Goal: Communication & Community: Share content

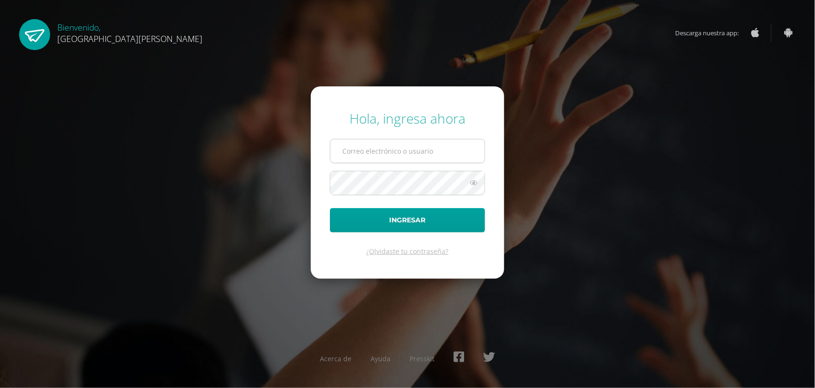
click at [402, 156] on input "text" at bounding box center [407, 150] width 154 height 23
type input "[EMAIL_ADDRESS][DOMAIN_NAME]"
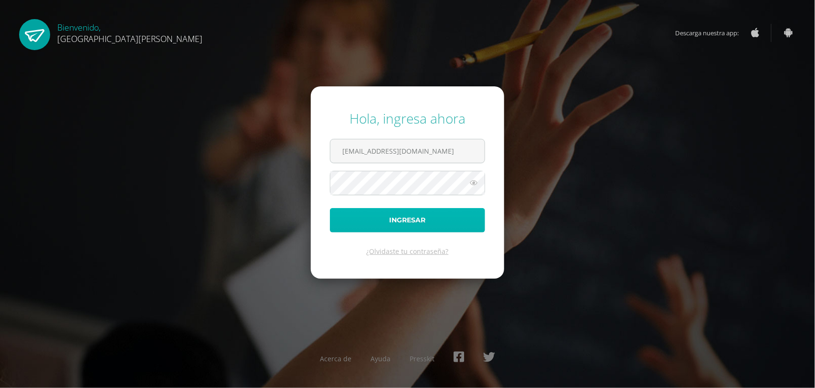
click at [380, 221] on button "Ingresar" at bounding box center [407, 220] width 155 height 24
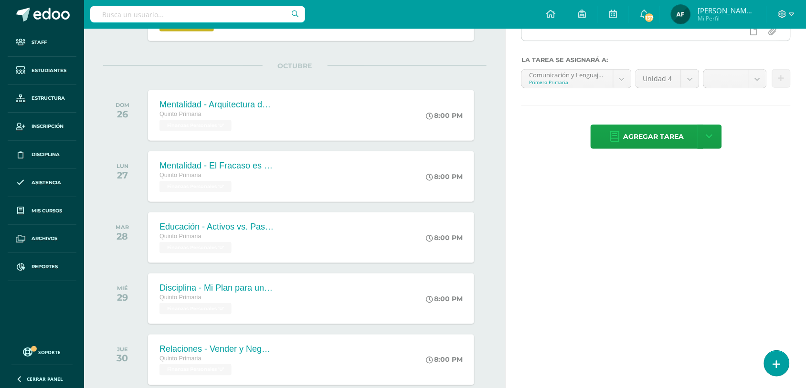
scroll to position [173, 0]
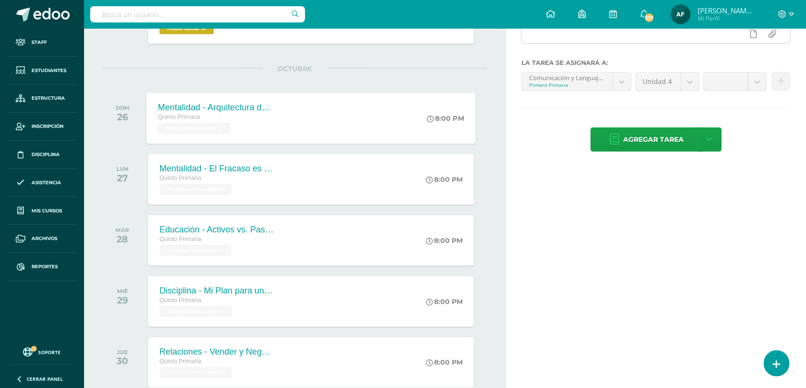
click at [295, 112] on div "Mentalidad - Arquitectura de Mi Destino Quinto Primaria Finanzas Personales 'U'…" at bounding box center [311, 118] width 329 height 51
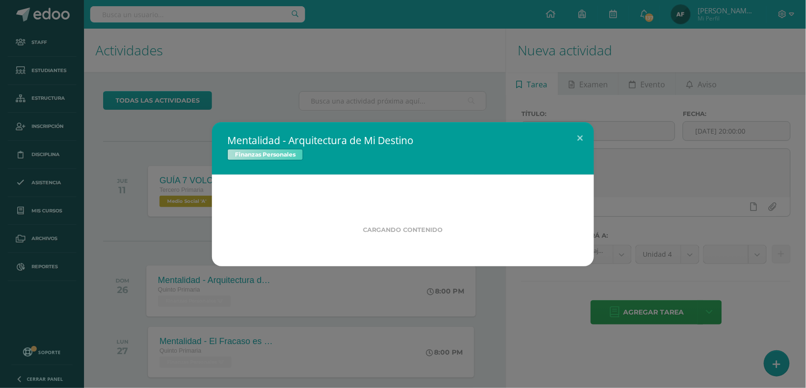
scroll to position [0, 0]
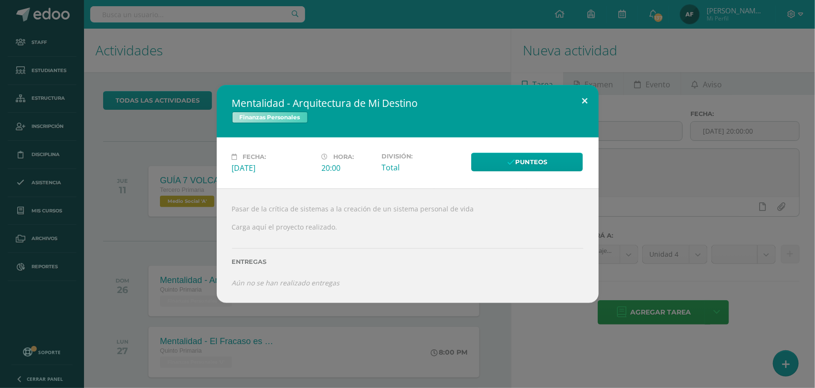
click at [585, 99] on button at bounding box center [585, 101] width 27 height 32
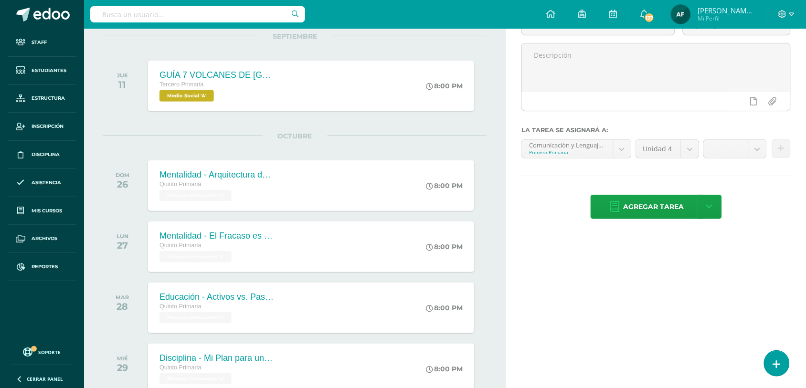
scroll to position [103, 0]
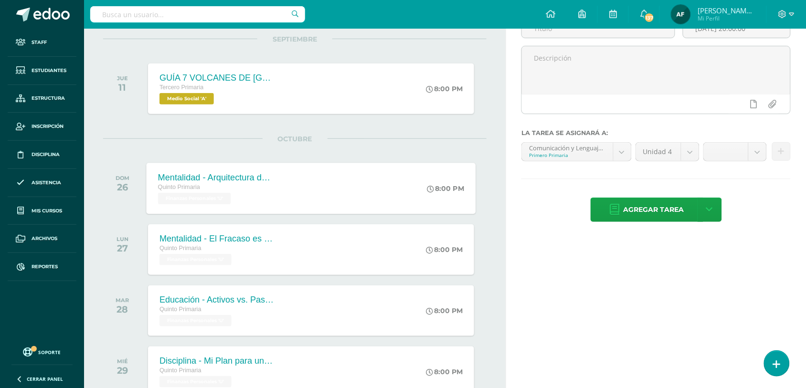
click at [330, 177] on div "Mentalidad - Arquitectura de Mi Destino Quinto Primaria Finanzas Personales 'U'…" at bounding box center [311, 188] width 329 height 51
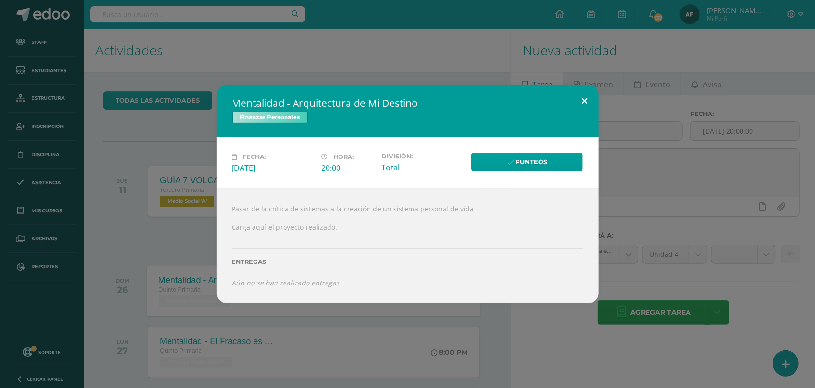
click at [582, 99] on button at bounding box center [585, 101] width 27 height 32
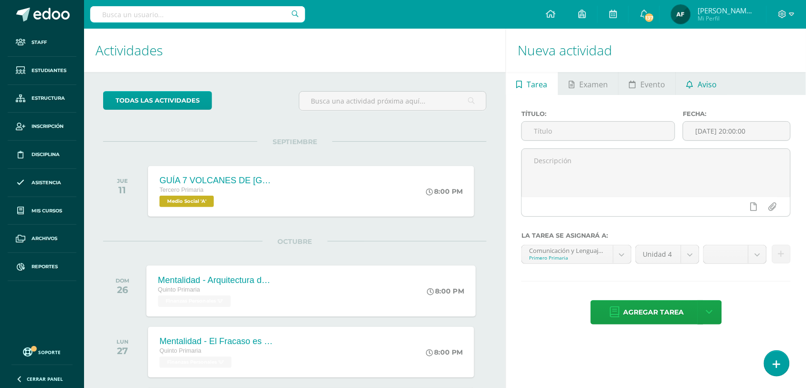
click at [691, 84] on icon at bounding box center [689, 85] width 7 height 8
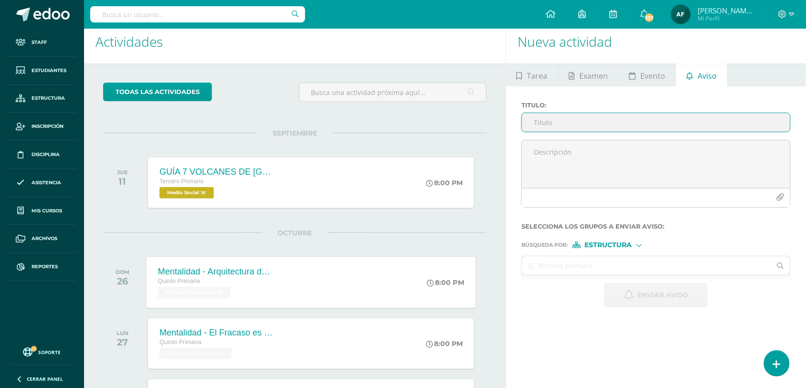
scroll to position [11, 0]
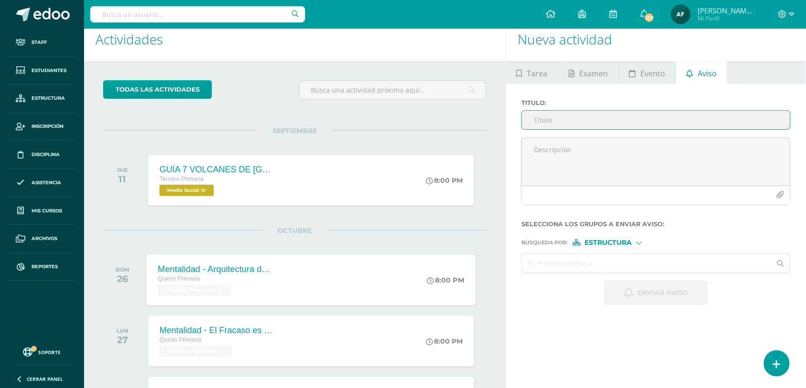
click at [626, 120] on input "Titulo :" at bounding box center [656, 120] width 268 height 19
click at [539, 120] on input "EUCACIÓN FINANCIERA" at bounding box center [656, 120] width 268 height 19
click at [617, 121] on input "EDUCACIÓN FINANCIERA" at bounding box center [656, 120] width 268 height 19
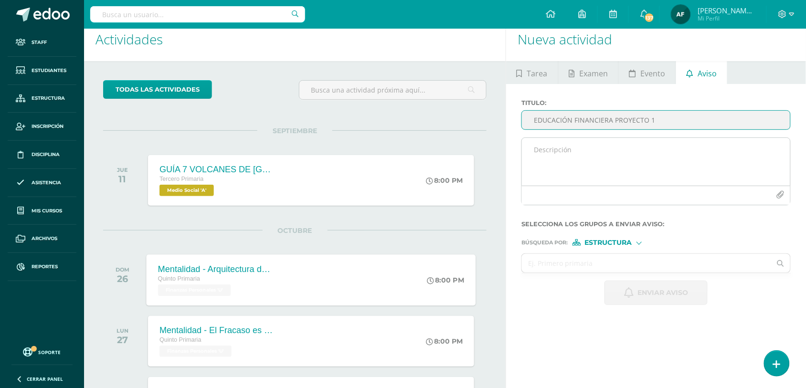
type input "EDUCACIÓN FINANCIERA PROYECTO 1"
click at [562, 160] on textarea at bounding box center [656, 162] width 268 height 48
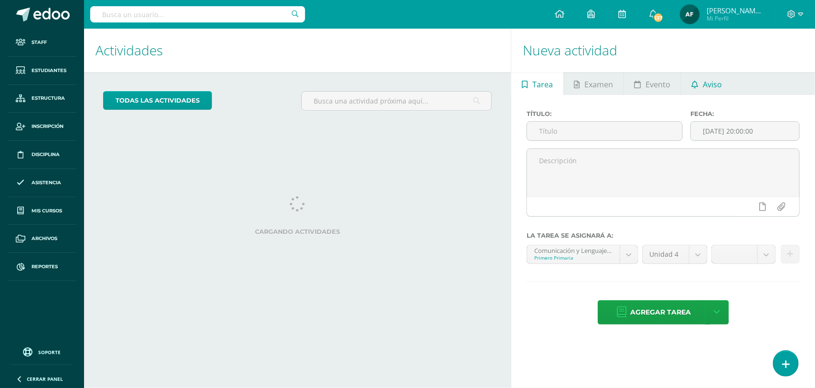
click at [710, 82] on span "Aviso" at bounding box center [712, 84] width 19 height 23
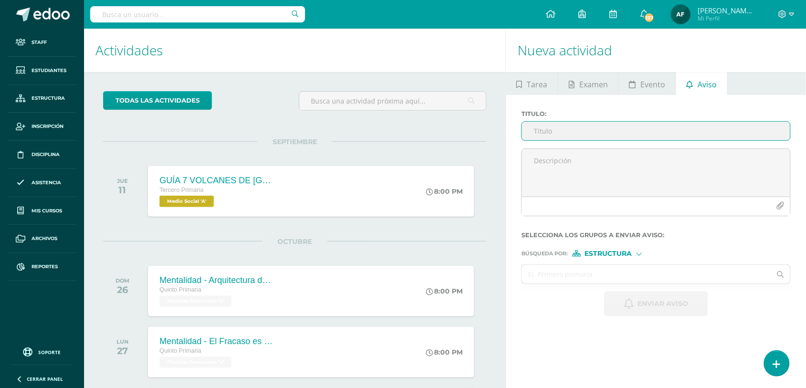
click at [569, 129] on input "Titulo :" at bounding box center [656, 131] width 268 height 19
click at [579, 132] on input "PROYECTO 1 EUCACIÓN FINANCIERA" at bounding box center [656, 131] width 268 height 19
type input "PROYECTO 1 EDUCACIÓN FINANCIERA"
